Goal: Register for event/course

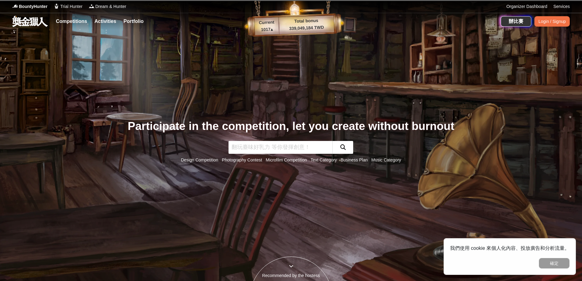
click at [308, 175] on div "Participate in the competition, let you create without burnout Design Competiti…" at bounding box center [292, 140] width 404 height 281
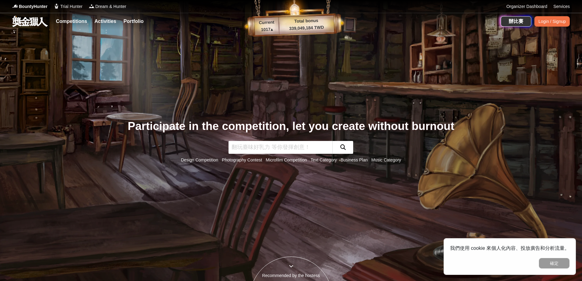
click at [234, 159] on link "Photography Contest" at bounding box center [242, 159] width 40 height 5
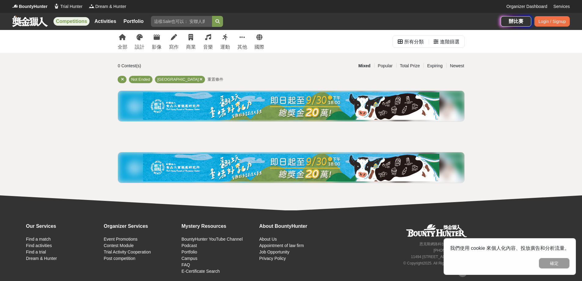
click at [305, 102] on img at bounding box center [291, 106] width 297 height 28
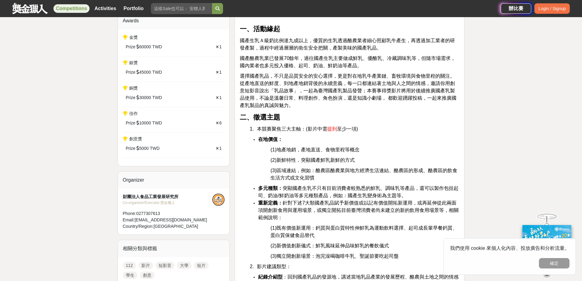
scroll to position [275, 0]
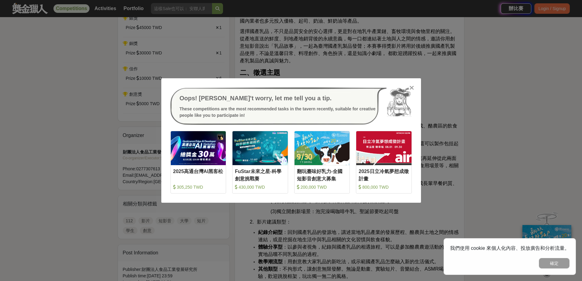
click at [411, 87] on icon at bounding box center [412, 88] width 5 height 6
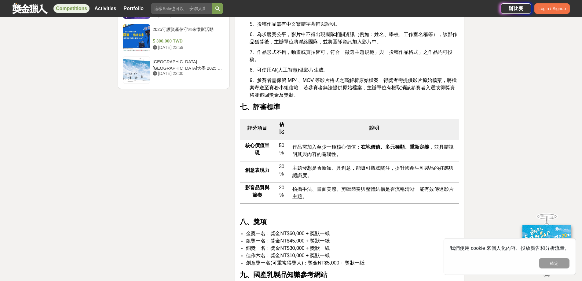
scroll to position [917, 0]
